Goal: Book appointment/travel/reservation

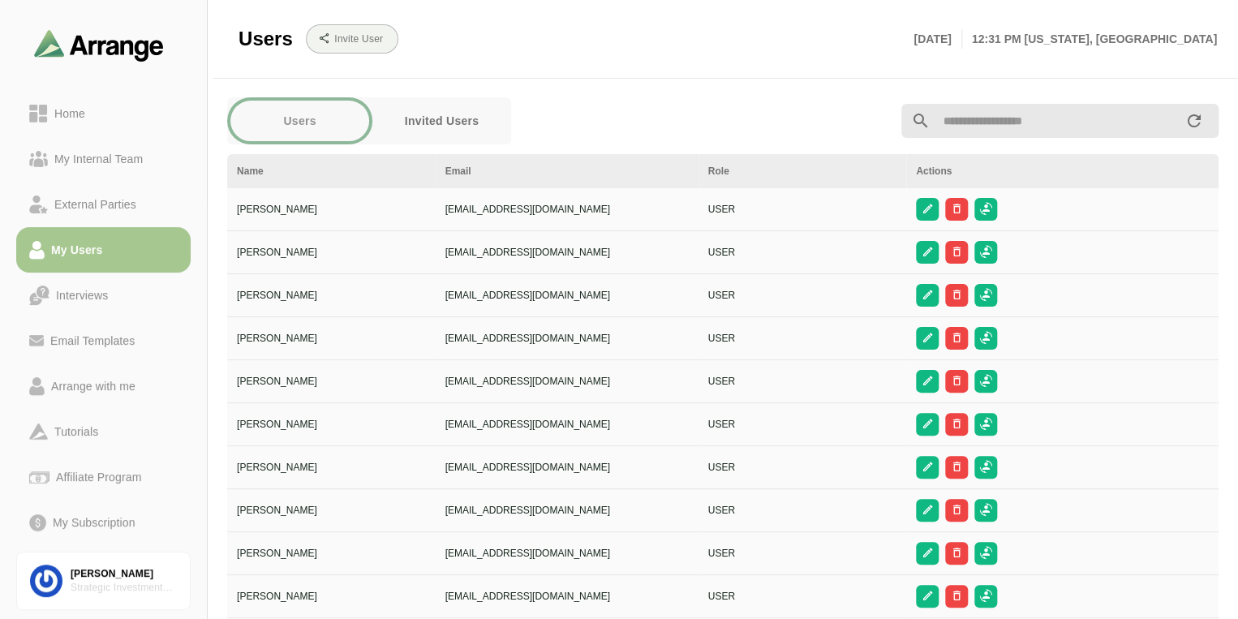
click at [649, 111] on div "Users Invited Users" at bounding box center [554, 121] width 674 height 67
click at [67, 248] on div "My Users" at bounding box center [77, 249] width 64 height 19
click at [110, 115] on div "Home" at bounding box center [103, 113] width 148 height 19
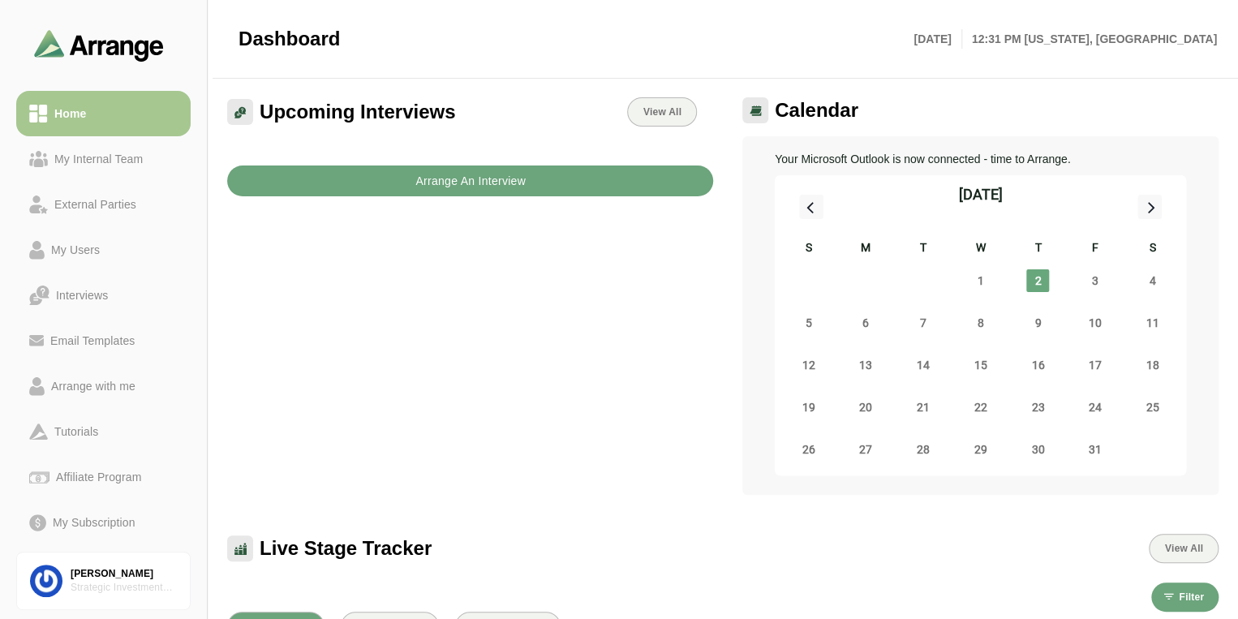
click at [462, 178] on b "Arrange An Interview" at bounding box center [470, 181] width 111 height 31
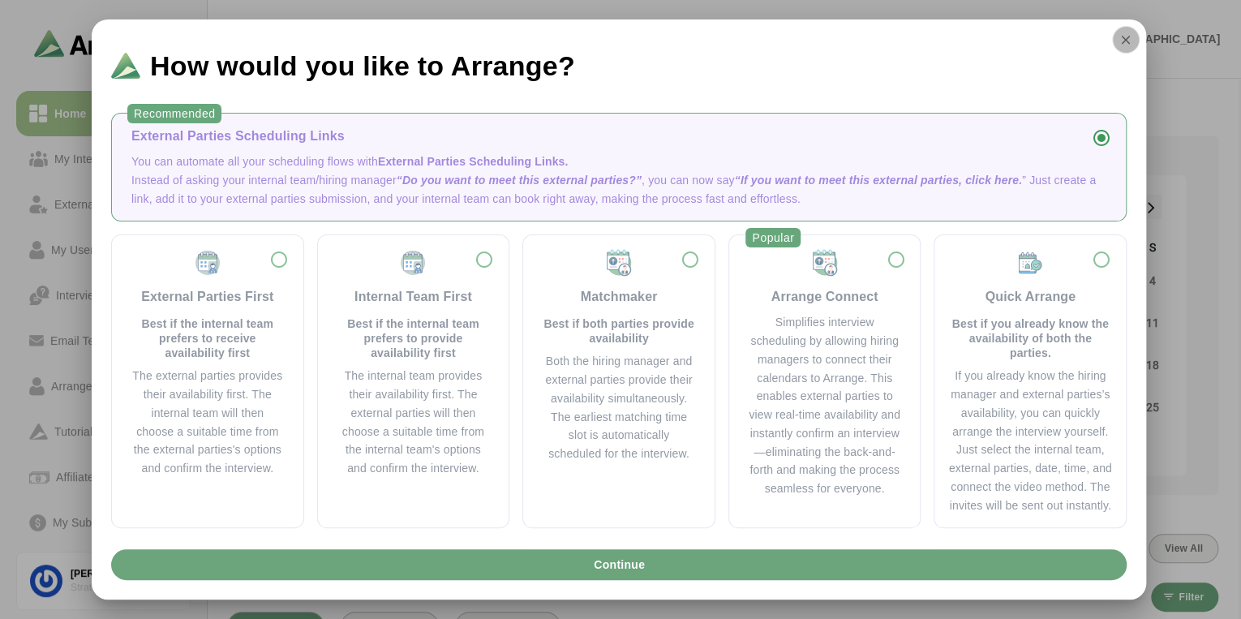
click at [1120, 40] on icon "button" at bounding box center [1126, 39] width 15 height 15
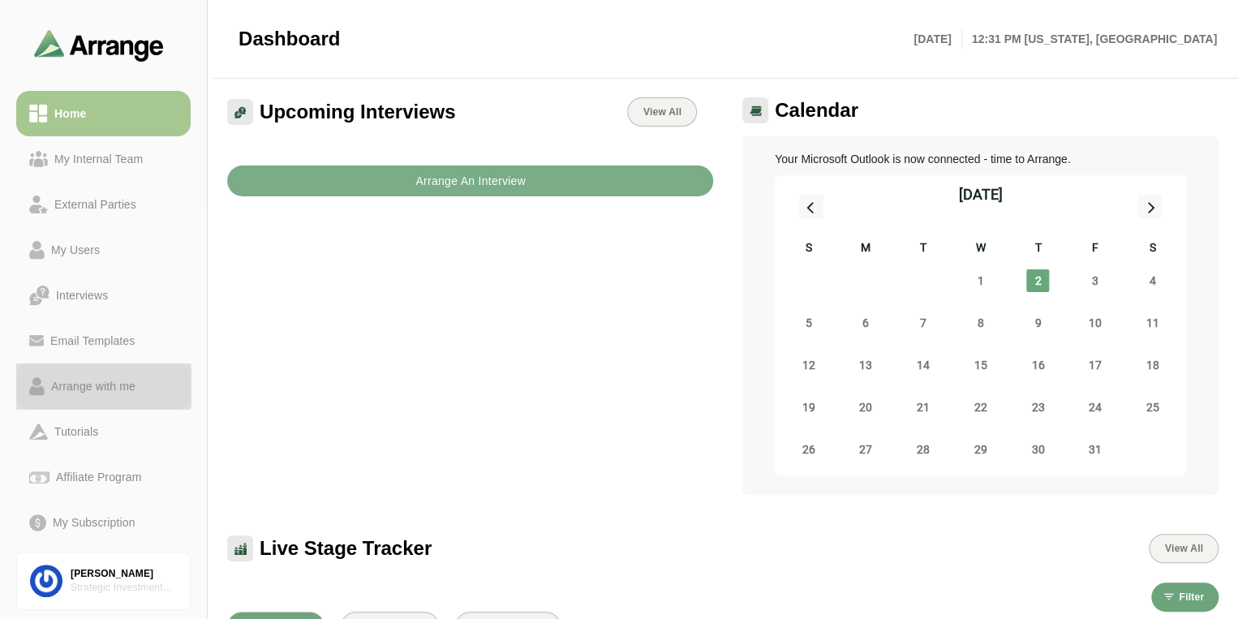
click at [103, 389] on div "Arrange with me" at bounding box center [93, 385] width 97 height 19
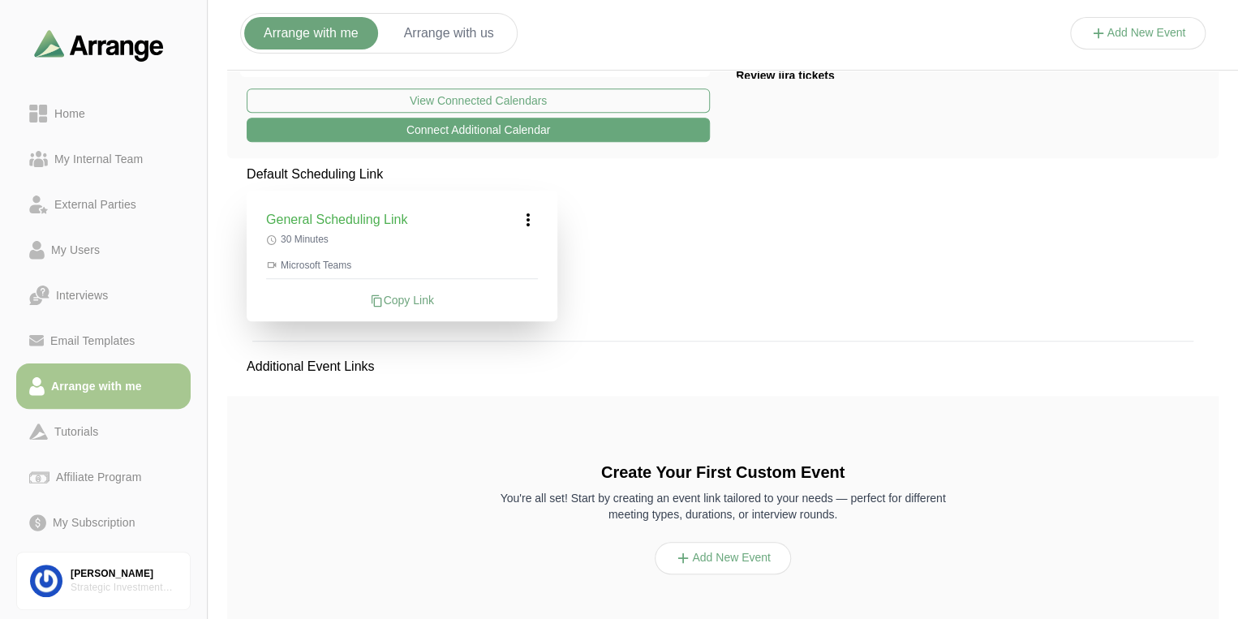
scroll to position [325, 0]
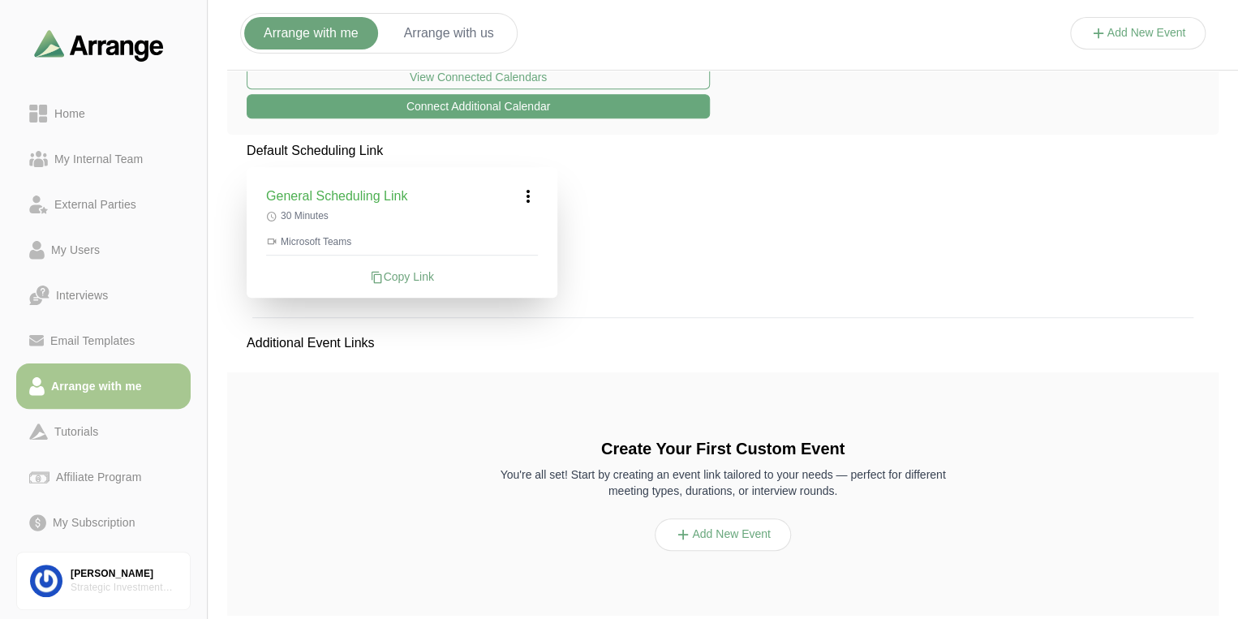
click at [724, 536] on button "Add New Event" at bounding box center [723, 534] width 136 height 32
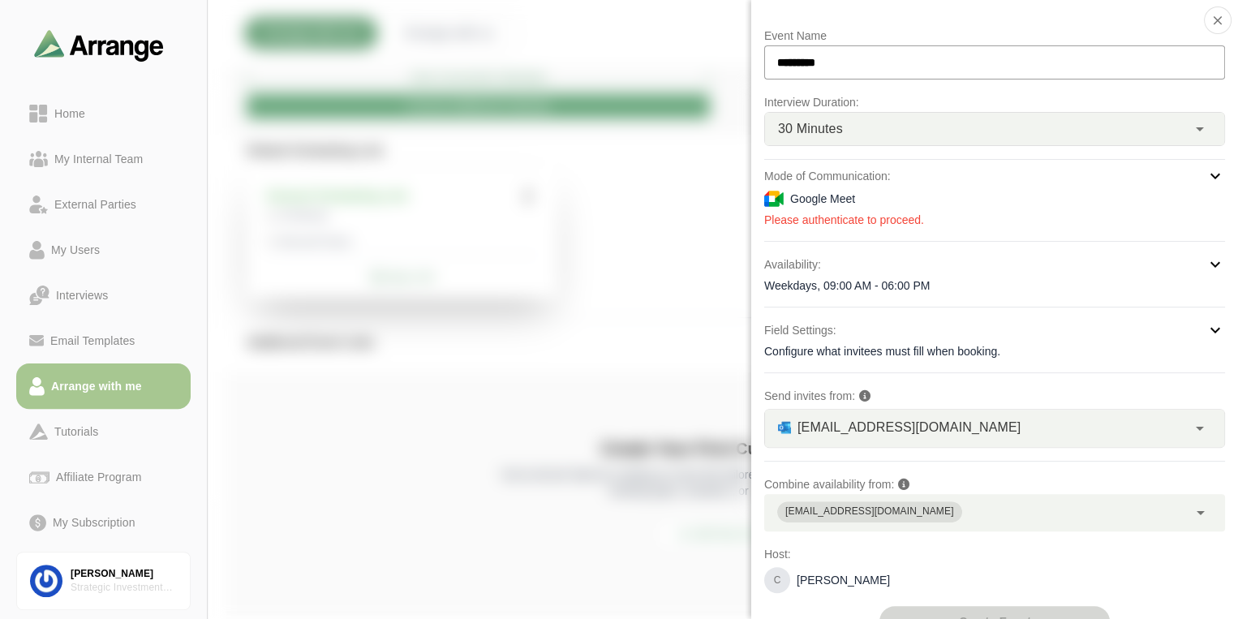
click at [1210, 172] on icon at bounding box center [1215, 175] width 19 height 19
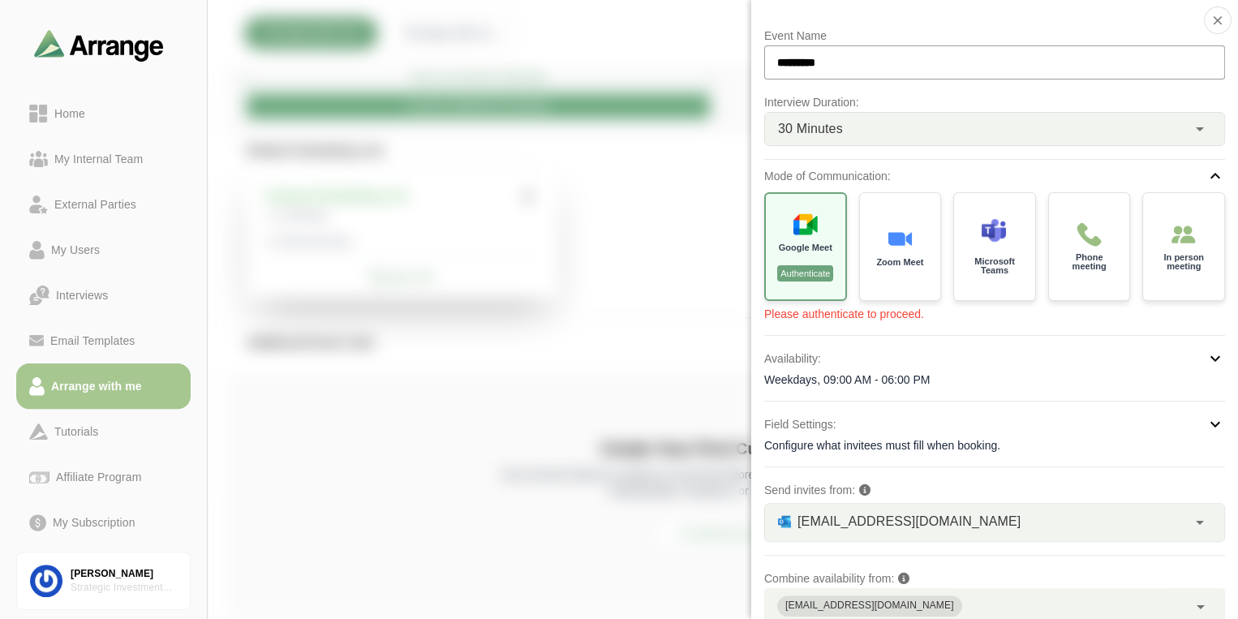
click at [856, 443] on div "Configure what invitees must fill when booking." at bounding box center [994, 445] width 461 height 16
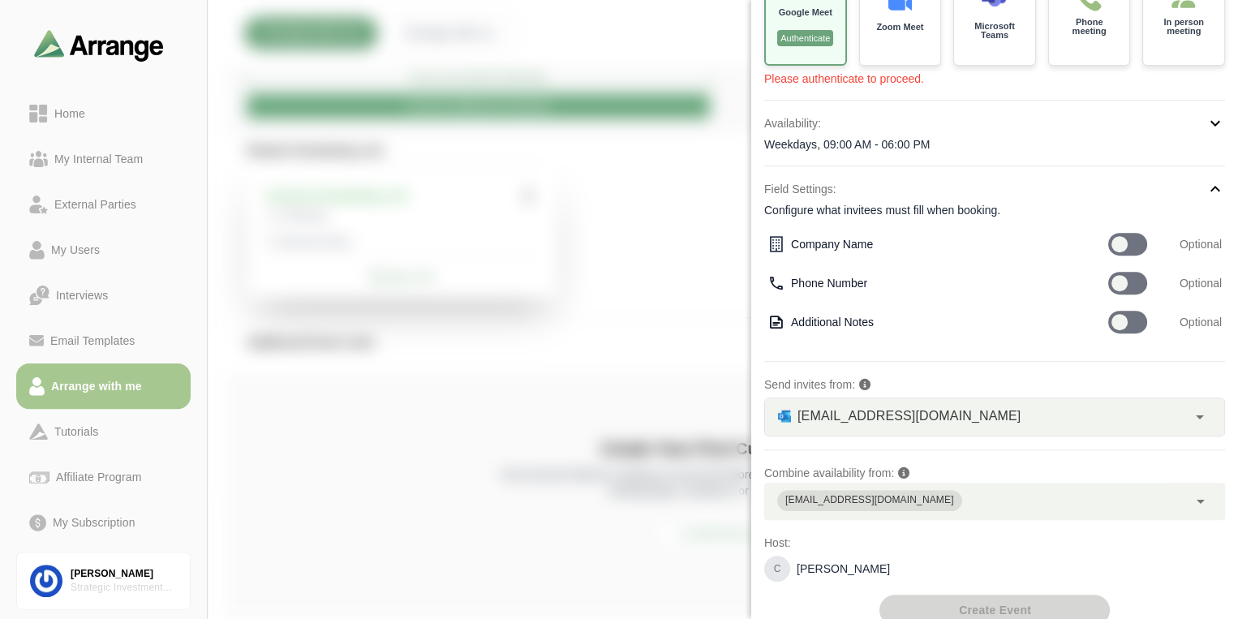
scroll to position [253, 0]
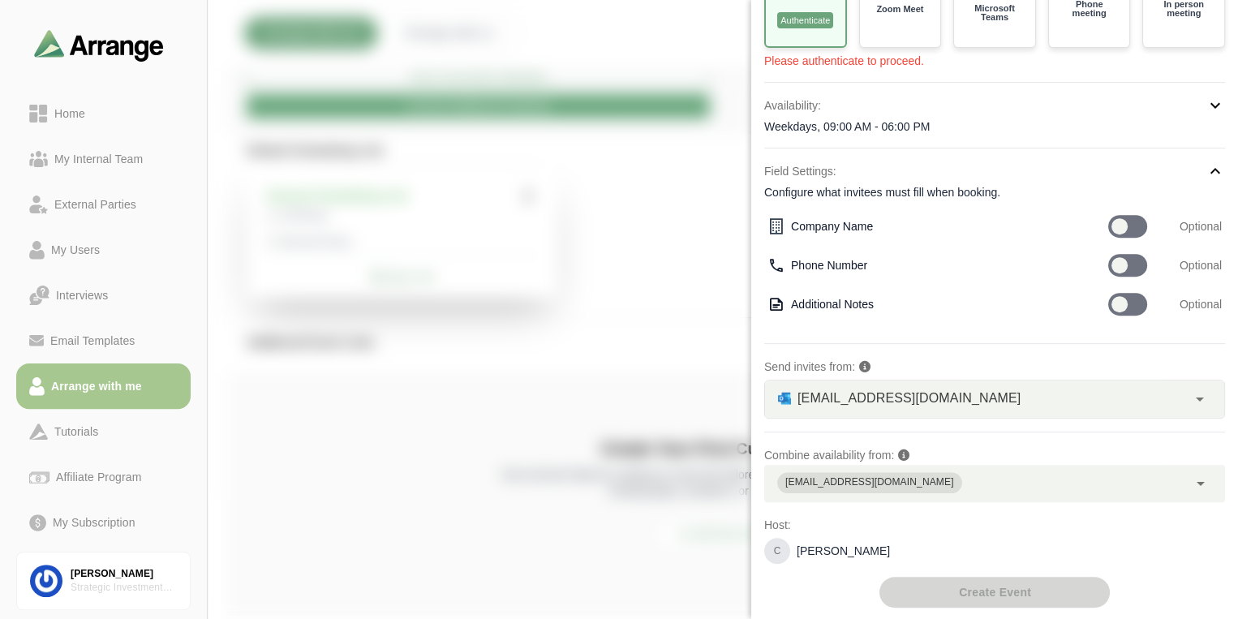
click at [1019, 484] on div "[EMAIL_ADDRESS][DOMAIN_NAME]" at bounding box center [976, 483] width 424 height 37
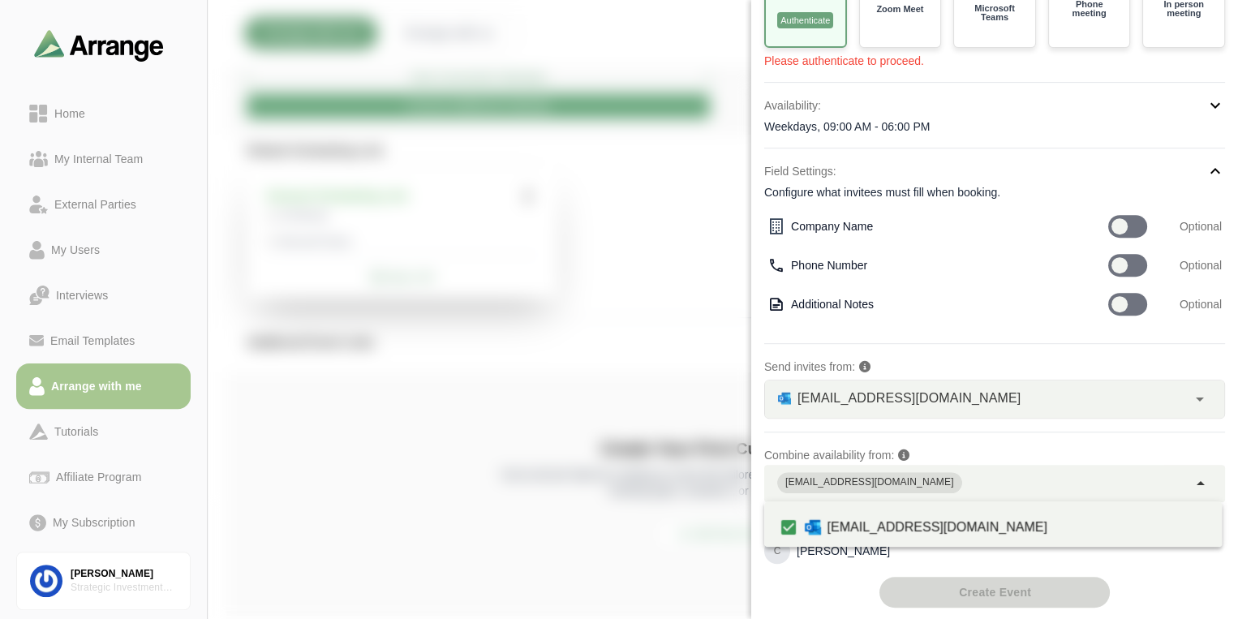
click at [1019, 484] on div "[EMAIL_ADDRESS][DOMAIN_NAME]" at bounding box center [976, 483] width 424 height 37
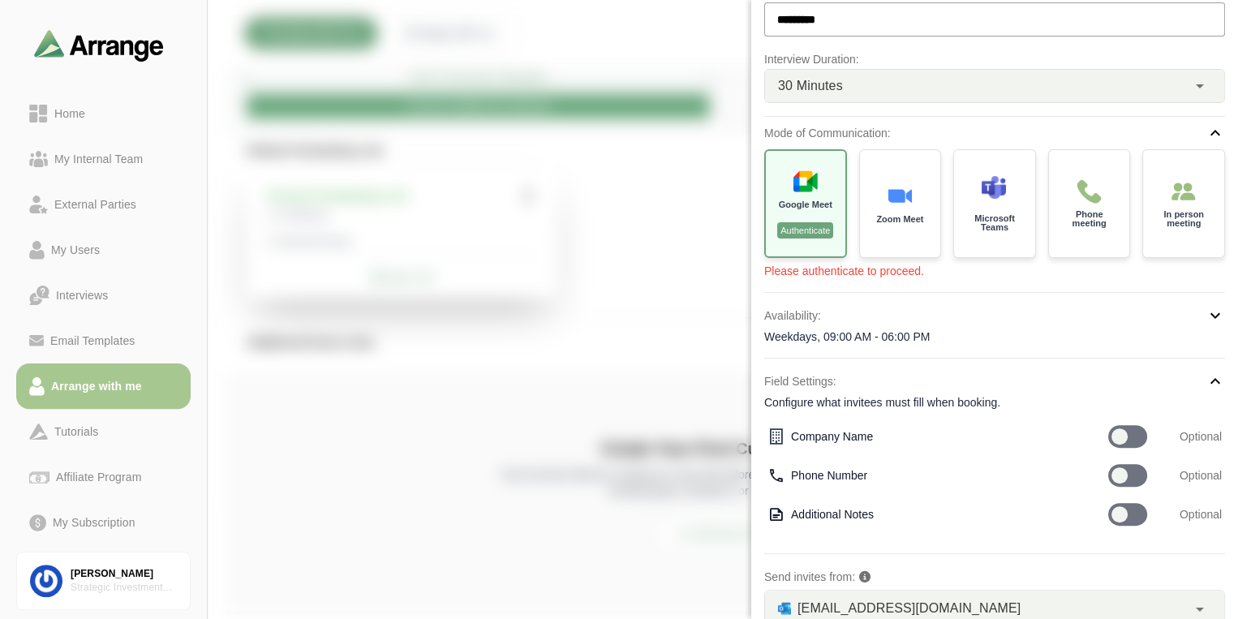
scroll to position [0, 0]
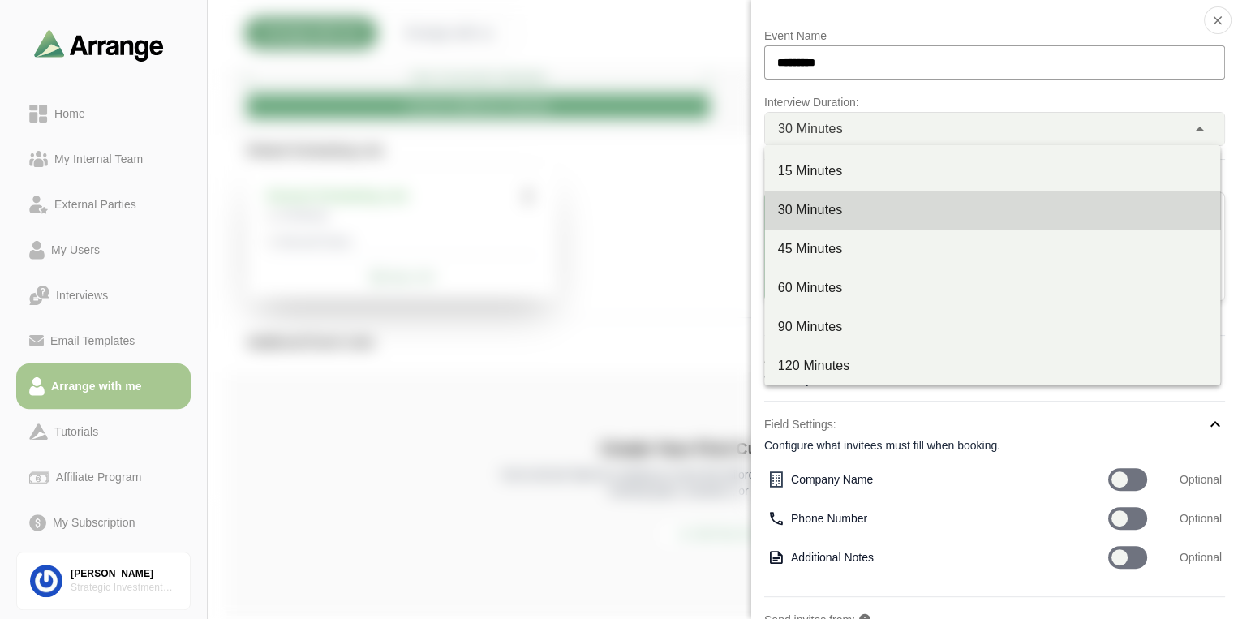
click at [1076, 131] on div "30 Minutes **" at bounding box center [976, 129] width 422 height 32
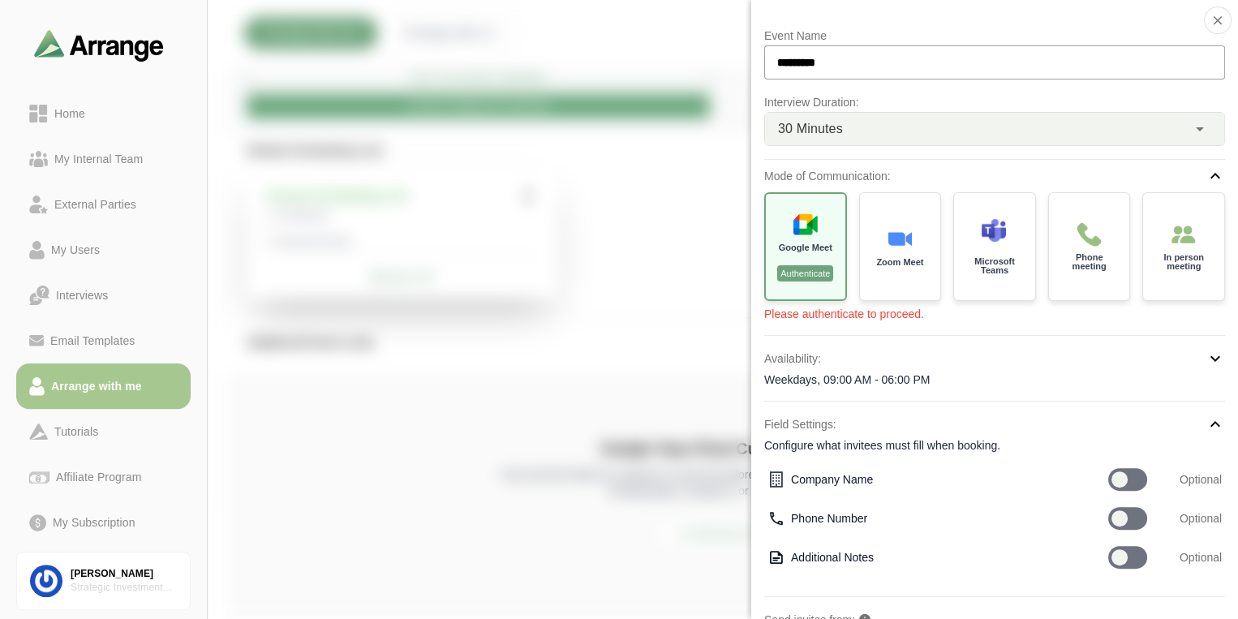
click at [914, 376] on div "Weekdays, 09:00 AM - 06:00 PM" at bounding box center [994, 380] width 461 height 16
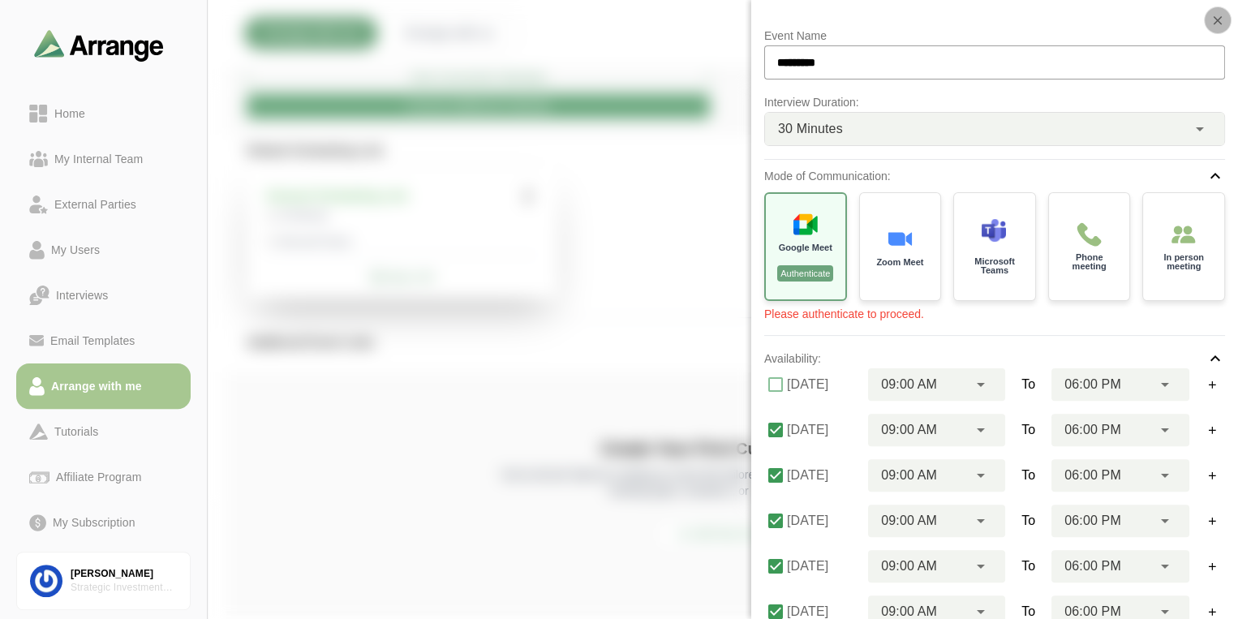
click at [1217, 17] on icon "button" at bounding box center [1217, 20] width 15 height 15
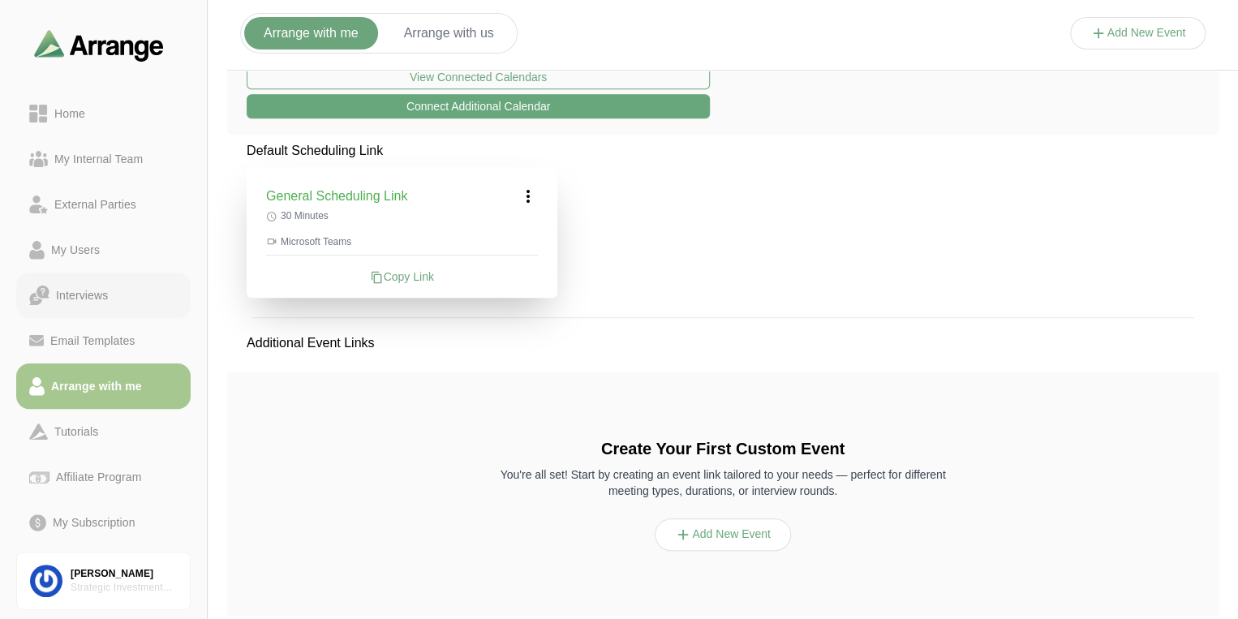
click at [84, 286] on div "Interviews" at bounding box center [81, 295] width 65 height 19
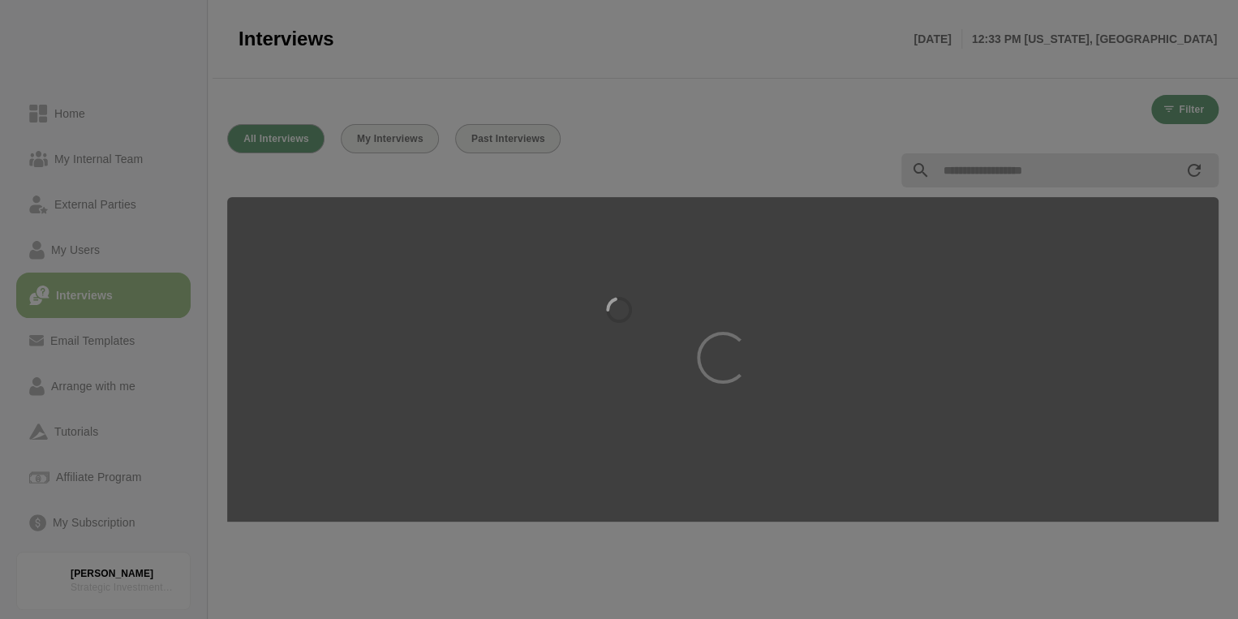
scroll to position [2, 0]
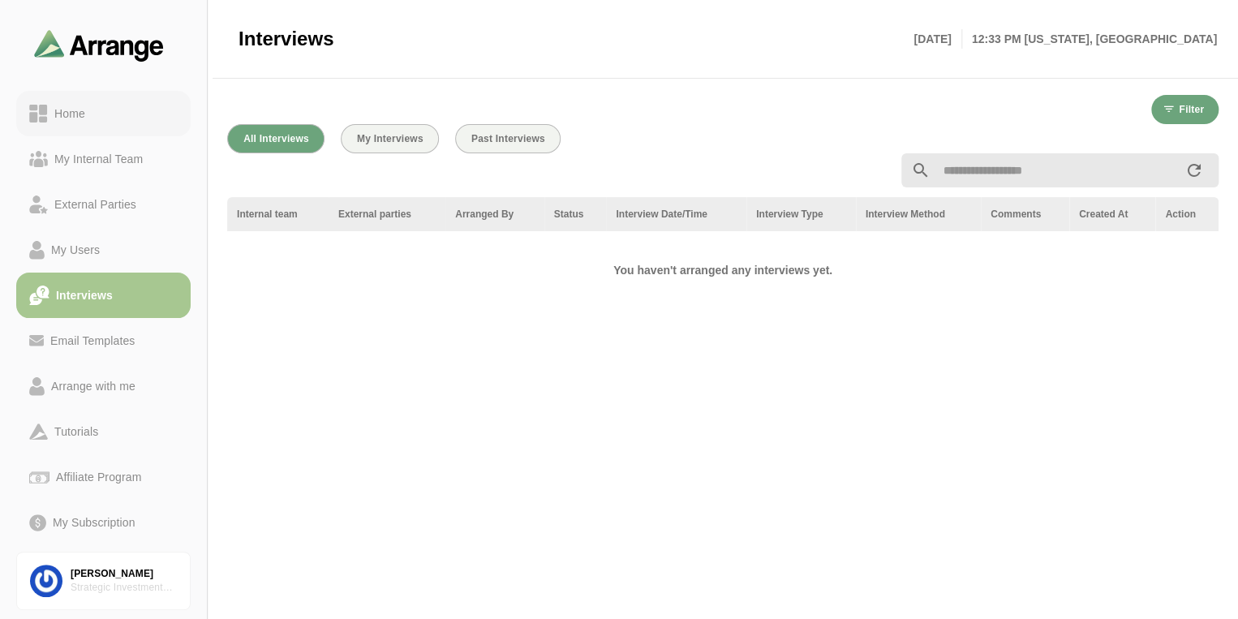
click at [71, 102] on link "Home" at bounding box center [103, 113] width 174 height 45
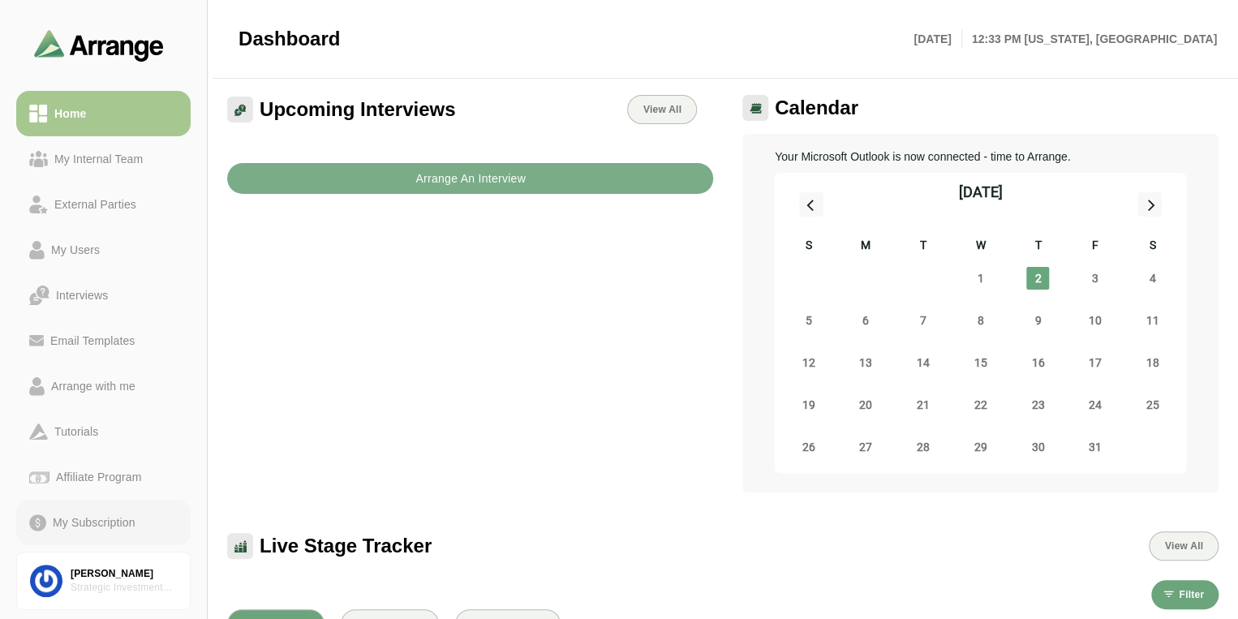
scroll to position [41, 0]
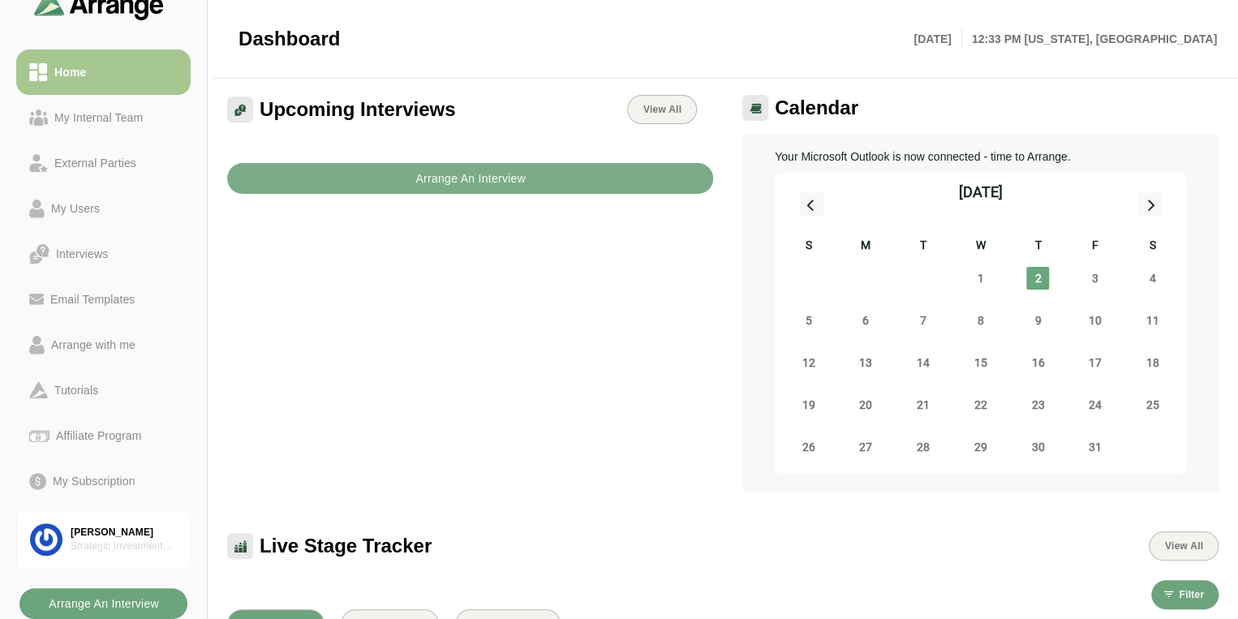
click at [168, 594] on button "Arrange An Interview" at bounding box center [103, 603] width 168 height 31
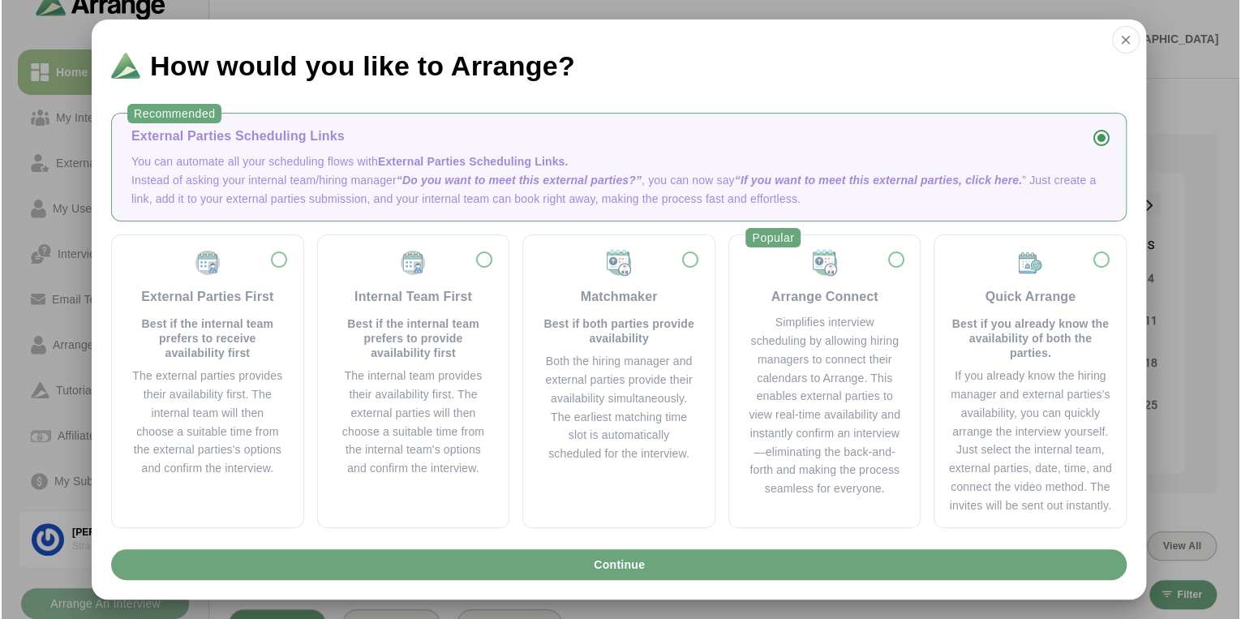
scroll to position [0, 0]
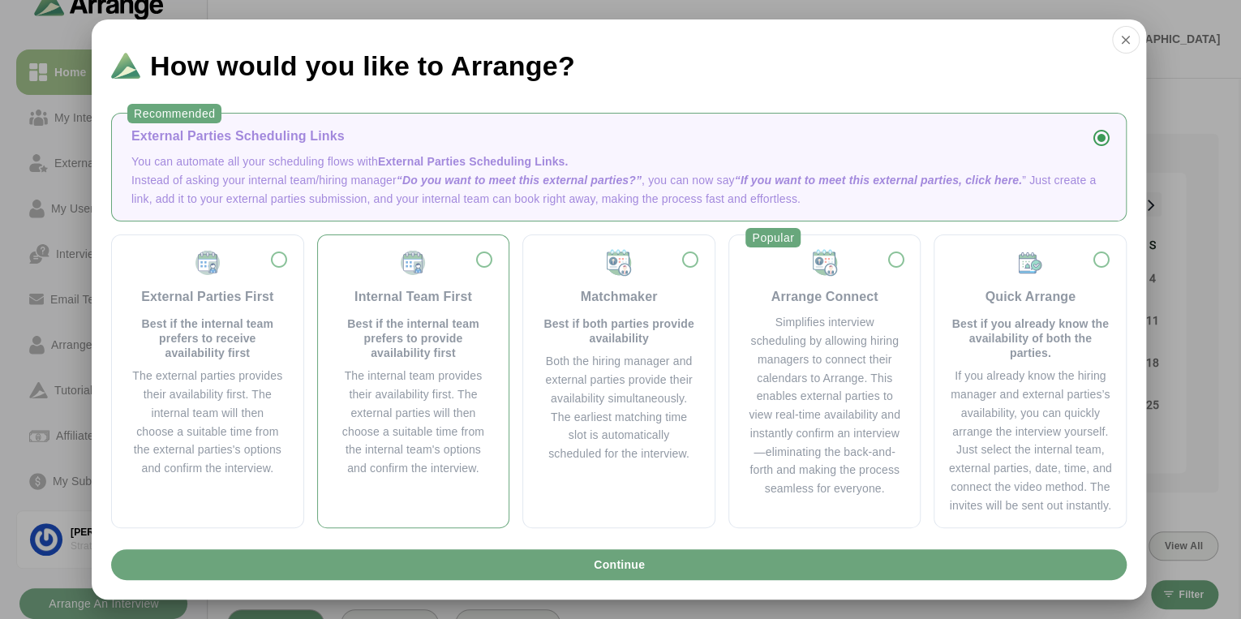
click at [428, 416] on div "The internal team provides their availability first. The external parties will …" at bounding box center [414, 422] width 153 height 111
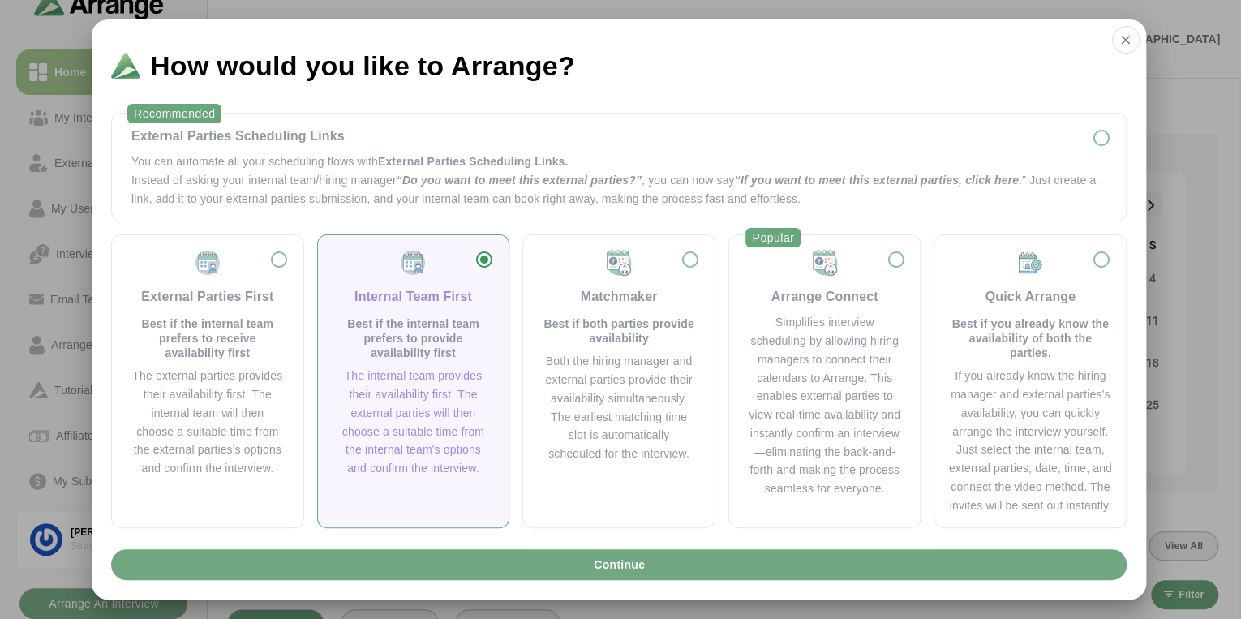
click at [639, 578] on span "Continue" at bounding box center [619, 564] width 52 height 31
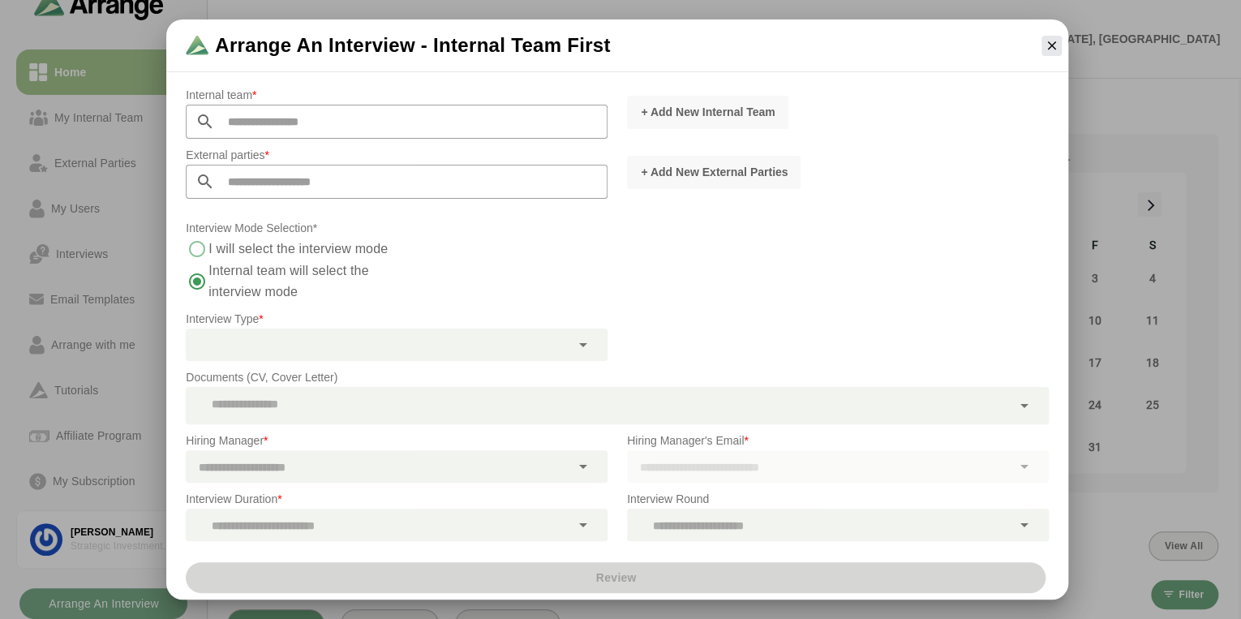
click at [261, 247] on label "I will select the interview mode" at bounding box center [299, 249] width 180 height 23
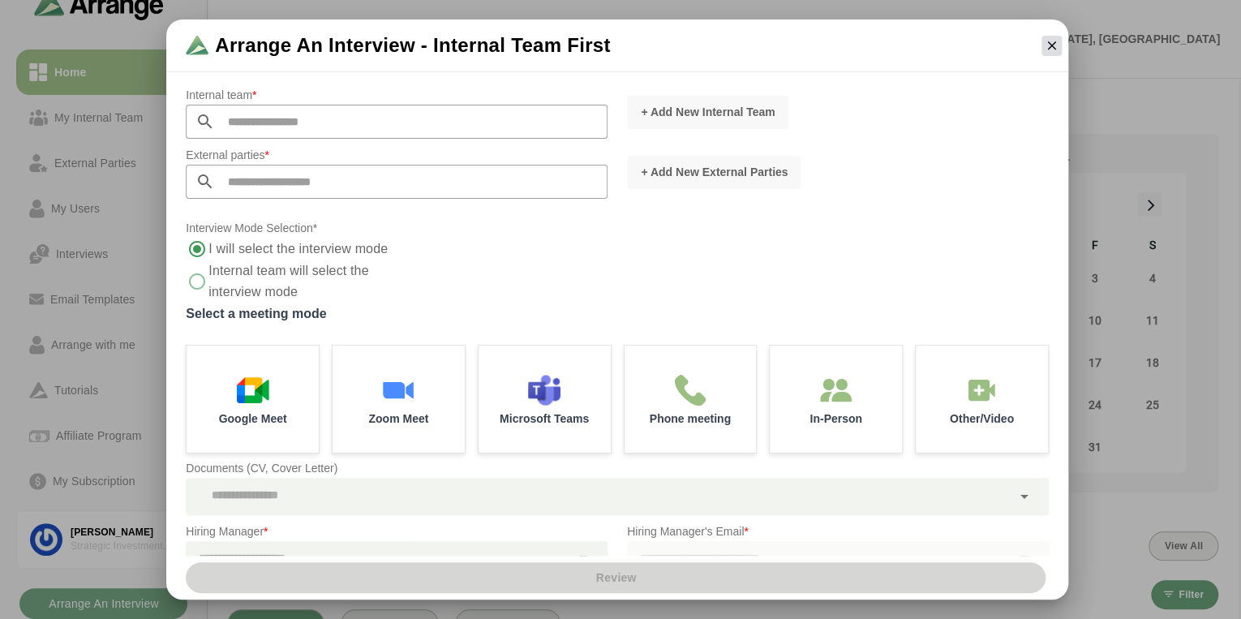
click at [1055, 45] on icon "button" at bounding box center [1051, 45] width 15 height 15
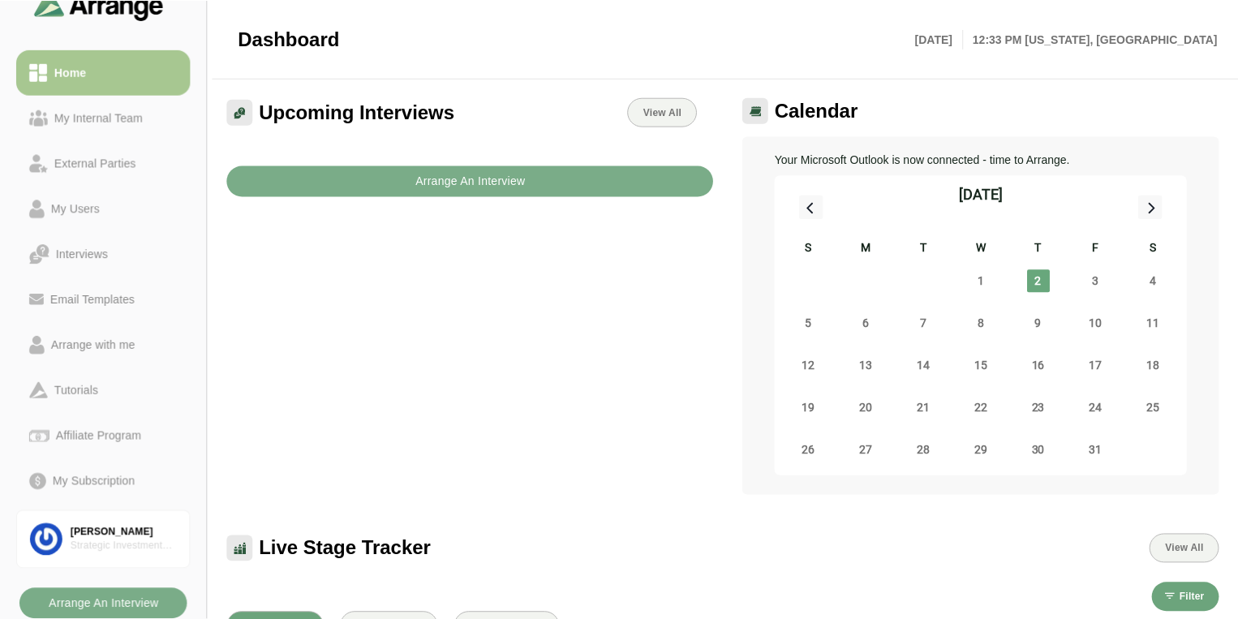
scroll to position [2, 0]
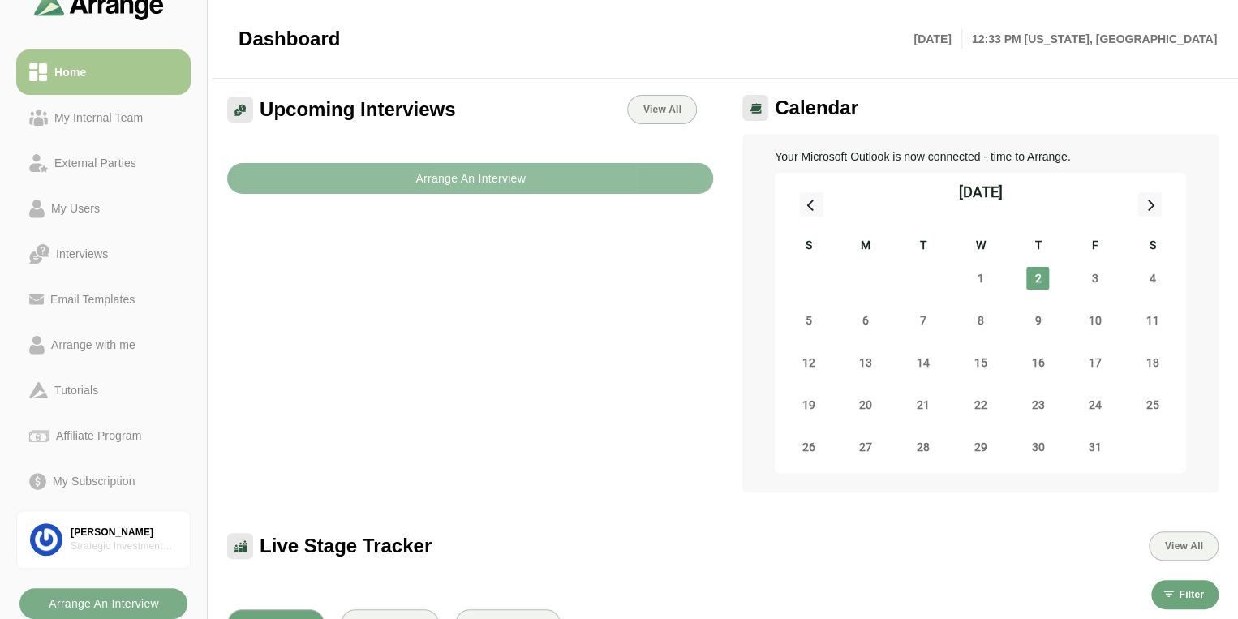
click at [562, 188] on button "Arrange An Interview" at bounding box center [470, 178] width 486 height 31
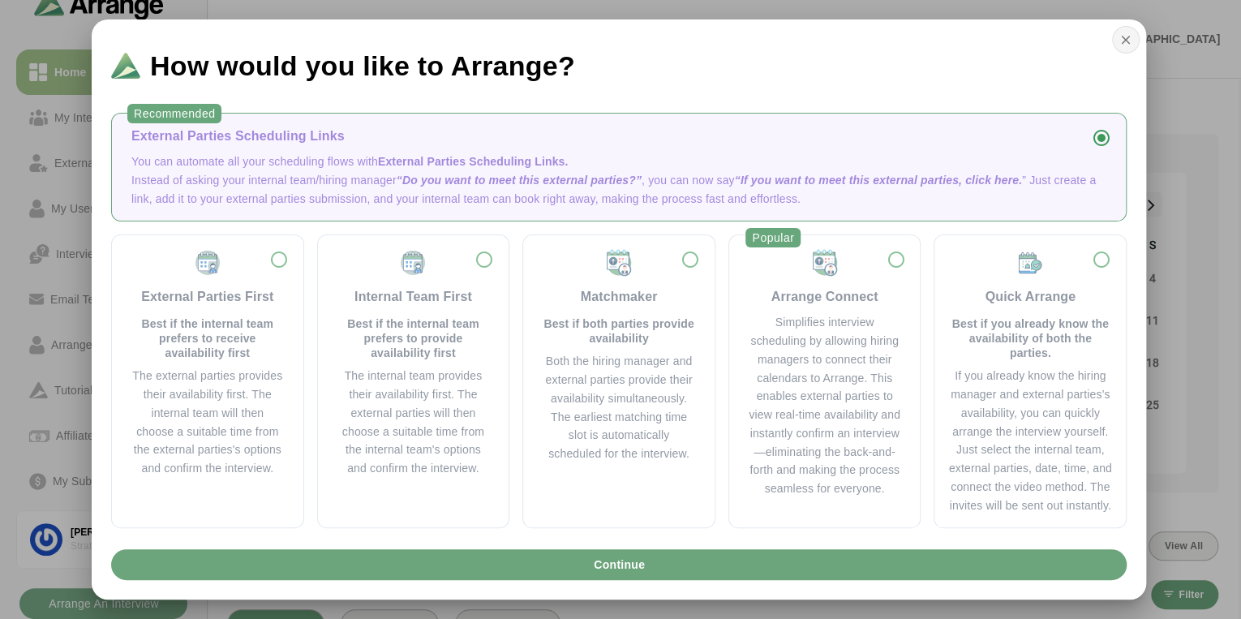
click at [1123, 42] on icon "button" at bounding box center [1126, 39] width 15 height 15
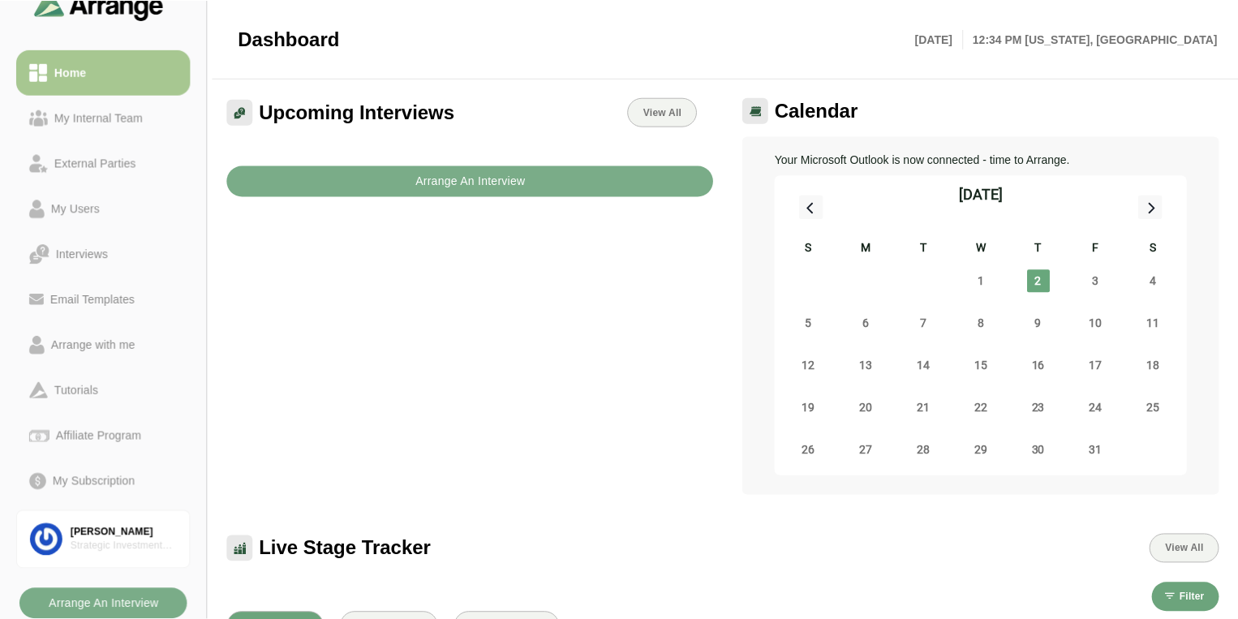
scroll to position [2, 0]
